Goal: Information Seeking & Learning: Check status

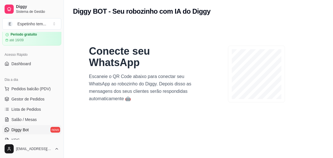
scroll to position [28, 0]
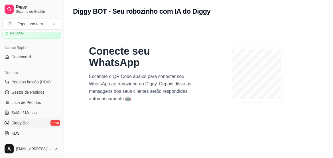
click at [32, 121] on link "Diggy Bot novo" at bounding box center [31, 123] width 59 height 9
click at [50, 122] on link "Diggy Bot novo" at bounding box center [31, 123] width 59 height 9
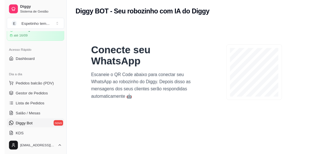
scroll to position [0, 0]
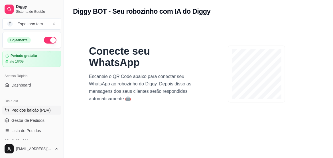
click at [34, 109] on span "Pedidos balcão (PDV)" at bounding box center [30, 110] width 39 height 6
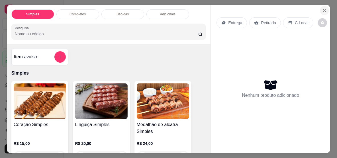
click at [323, 9] on icon "Close" at bounding box center [324, 10] width 2 height 2
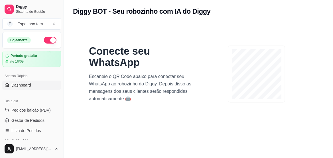
click at [14, 83] on span "Dashboard" at bounding box center [21, 85] width 20 height 6
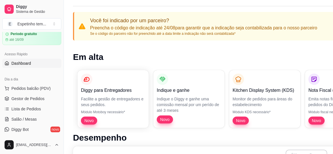
scroll to position [28, 0]
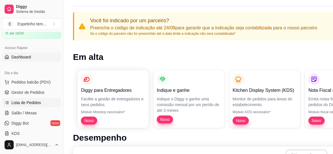
click at [36, 101] on span "Lista de Pedidos" at bounding box center [26, 103] width 30 height 6
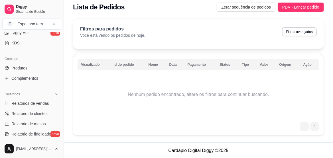
scroll to position [114, 0]
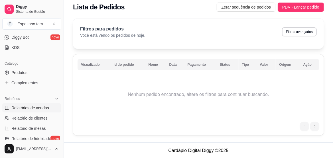
click at [39, 107] on span "Relatórios de vendas" at bounding box center [30, 108] width 38 height 6
click at [25, 106] on span "Relatórios de vendas" at bounding box center [30, 108] width 38 height 6
click at [26, 106] on span "Relatórios de vendas" at bounding box center [30, 108] width 38 height 6
select select "ALL"
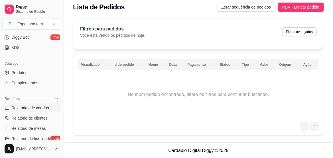
select select "ALL"
select select "0"
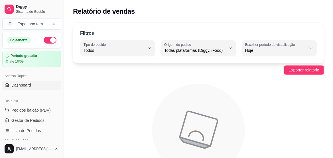
click at [16, 83] on span "Dashboard" at bounding box center [21, 85] width 20 height 6
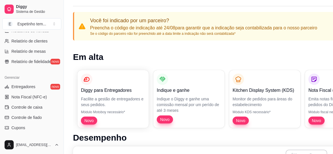
scroll to position [199, 0]
